Goal: Information Seeking & Learning: Learn about a topic

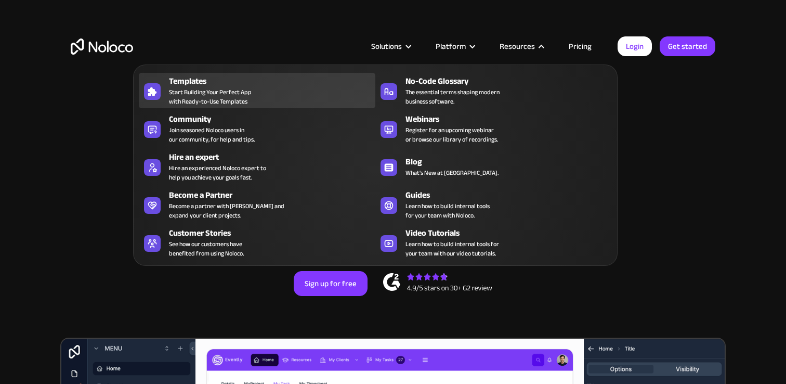
click at [212, 96] on span "Start Building Your Perfect App with Ready-to-Use Templates" at bounding box center [210, 96] width 83 height 19
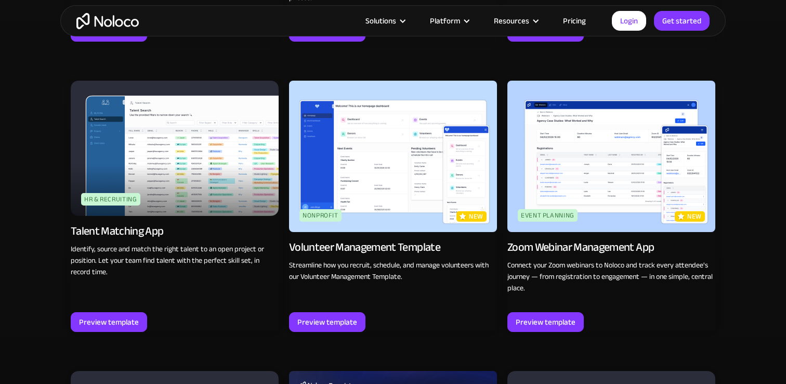
scroll to position [2094, 0]
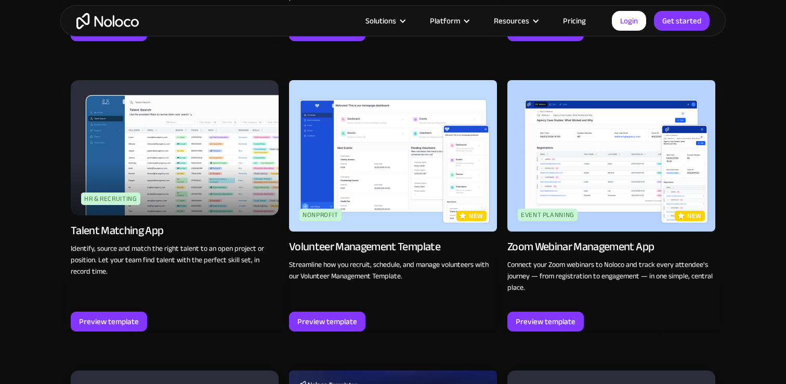
click at [394, 200] on img at bounding box center [393, 155] width 208 height 151
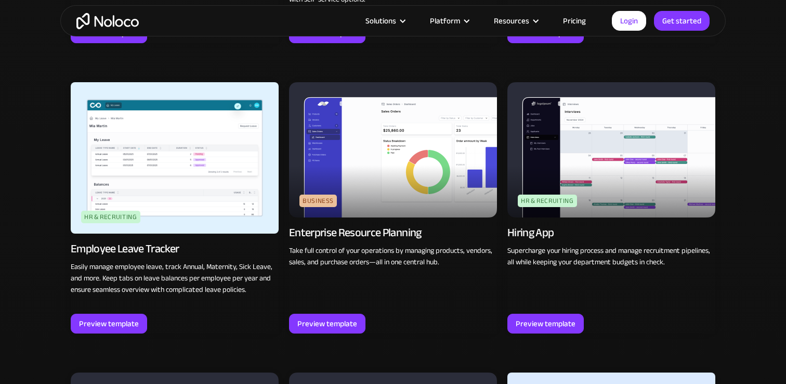
scroll to position [1267, 0]
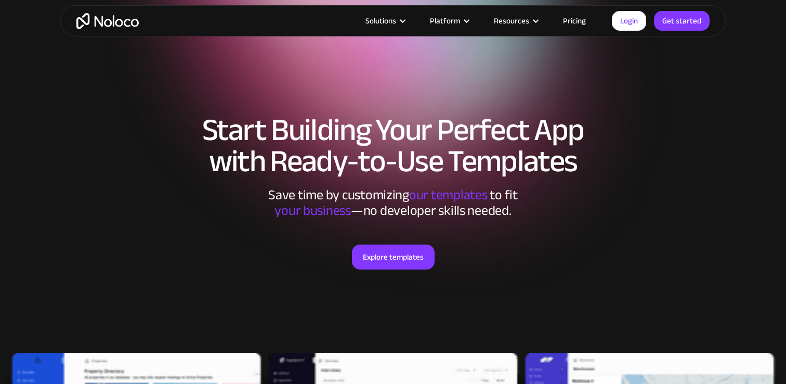
scroll to position [1267, 0]
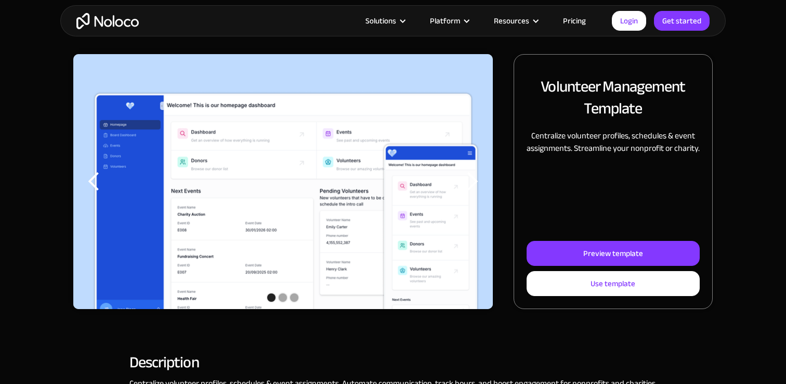
scroll to position [140, 0]
